Goal: Information Seeking & Learning: Understand process/instructions

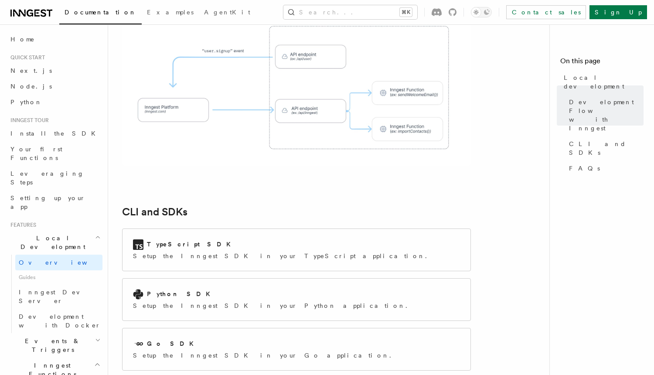
scroll to position [995, 0]
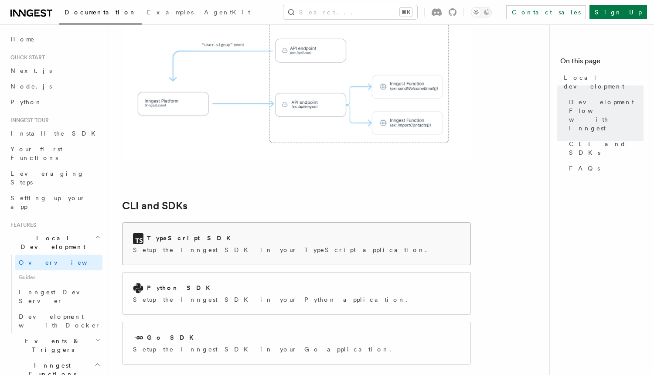
click at [309, 223] on div "TypeScript SDK Setup the Inngest SDK in your TypeScript application." at bounding box center [297, 244] width 348 height 42
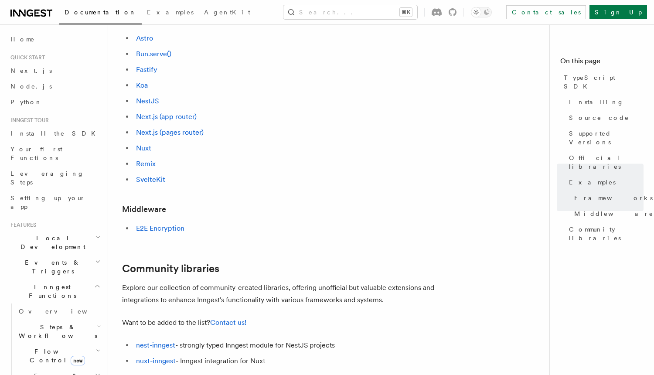
scroll to position [405, 0]
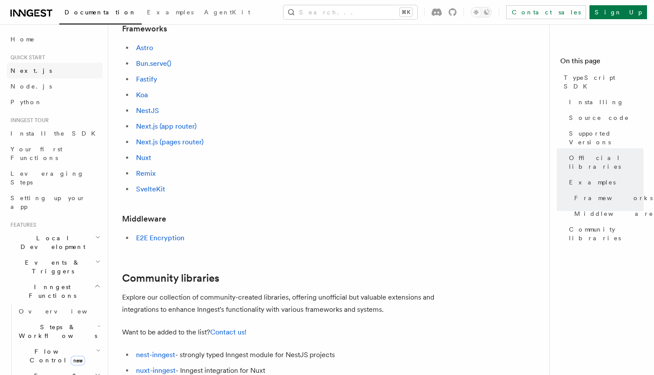
click at [27, 74] on span "Next.js" at bounding box center [30, 70] width 41 height 7
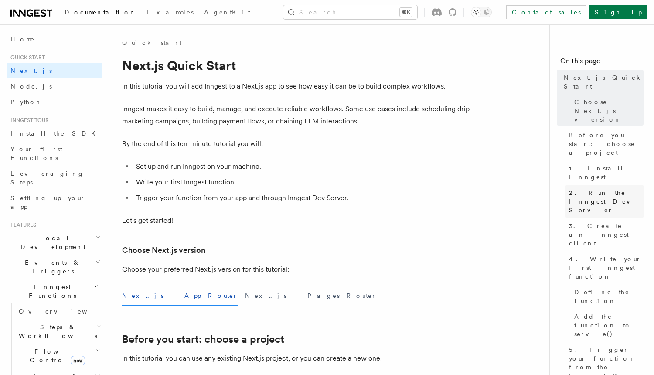
click at [602, 185] on link "2. Run the Inngest Dev Server" at bounding box center [604, 201] width 78 height 33
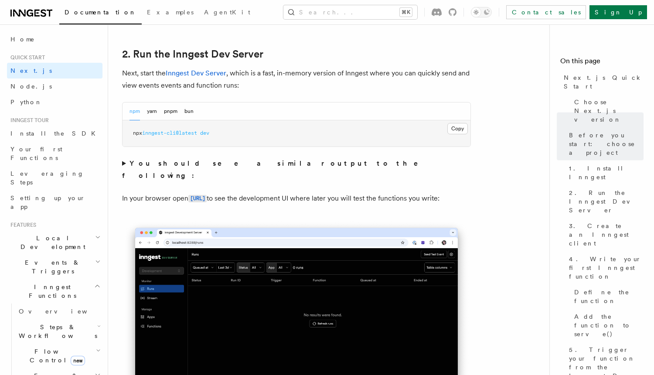
scroll to position [605, 0]
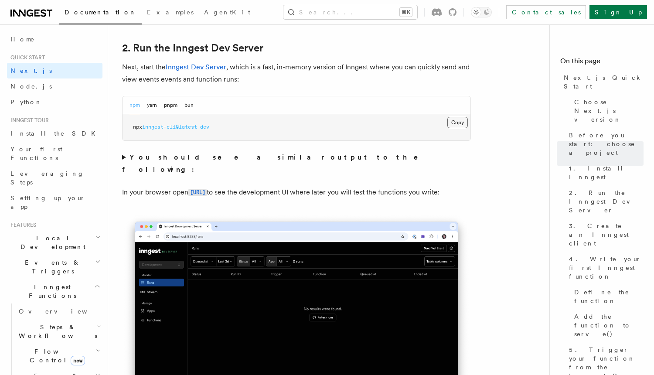
click at [459, 123] on button "Copy Copied" at bounding box center [457, 122] width 20 height 11
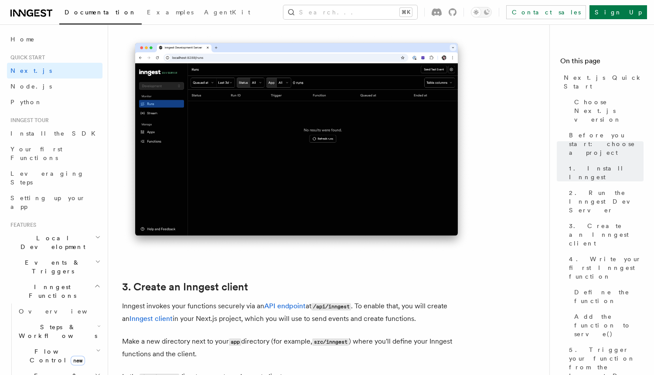
scroll to position [1052, 0]
